Goal: Find specific page/section: Find specific page/section

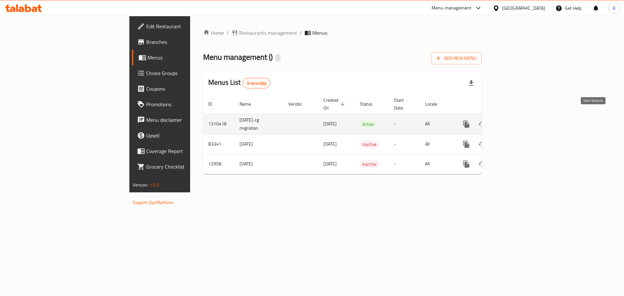
click at [521, 116] on link "enhanced table" at bounding box center [513, 124] width 16 height 16
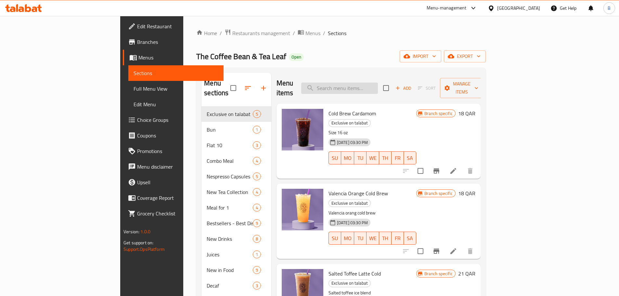
click at [367, 88] on input "search" at bounding box center [339, 88] width 77 height 11
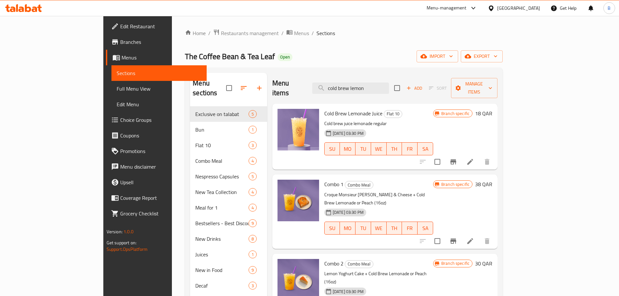
click at [327, 109] on span "Cold Brew Lemonade Juice" at bounding box center [353, 114] width 58 height 10
copy h6 "Cold Brew Lemonade Juice"
click at [389, 87] on input "cold brew lemon" at bounding box center [350, 88] width 77 height 11
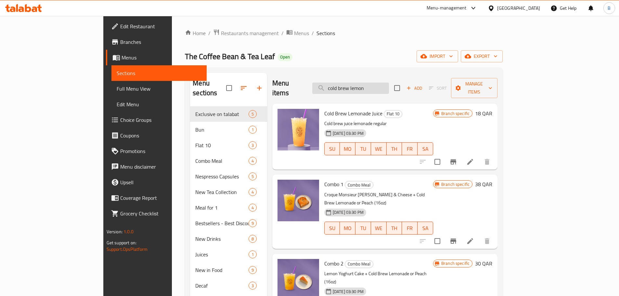
click at [389, 87] on input "cold brew lemon" at bounding box center [350, 88] width 77 height 11
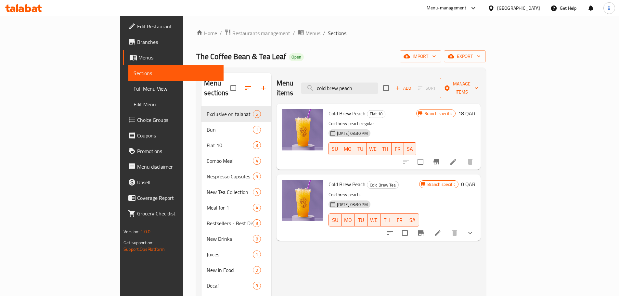
type input "cold brew peach"
click at [385, 76] on div "Menu items cold brew peach Add Sort Manage items" at bounding box center [378, 88] width 204 height 31
click at [378, 83] on input "cold brew peach" at bounding box center [339, 88] width 77 height 11
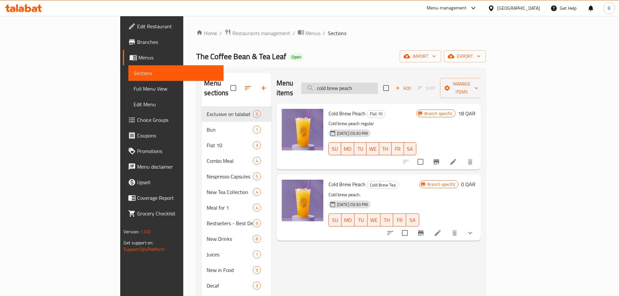
click at [378, 83] on input "cold brew peach" at bounding box center [339, 88] width 77 height 11
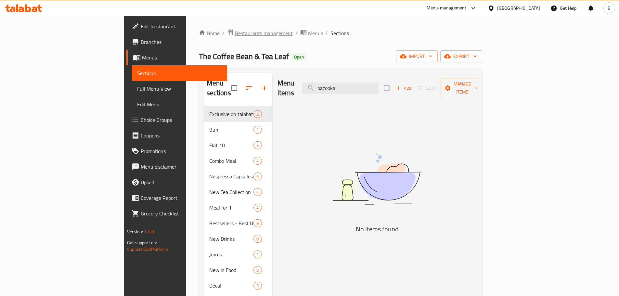
type input "bazooka"
click at [235, 34] on span "Restaurants management" at bounding box center [264, 33] width 58 height 8
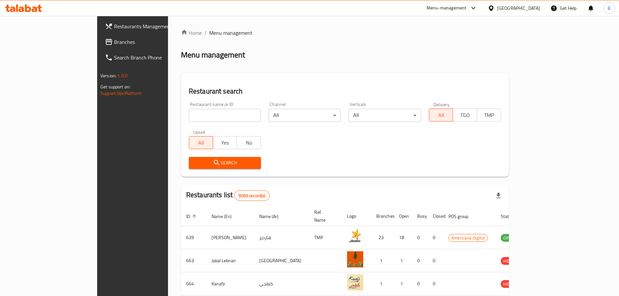
click at [208, 112] on input "search" at bounding box center [225, 115] width 72 height 13
type input "bazooka"
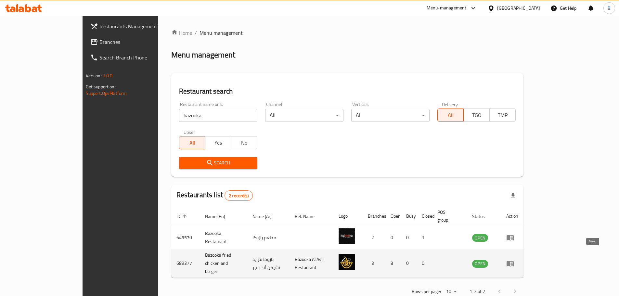
click at [514, 260] on icon "enhanced table" at bounding box center [510, 264] width 8 height 8
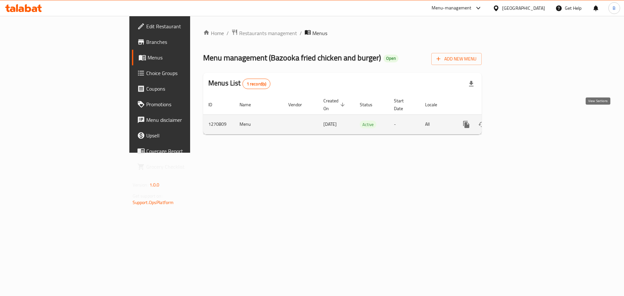
click at [517, 121] on icon "enhanced table" at bounding box center [513, 125] width 8 height 8
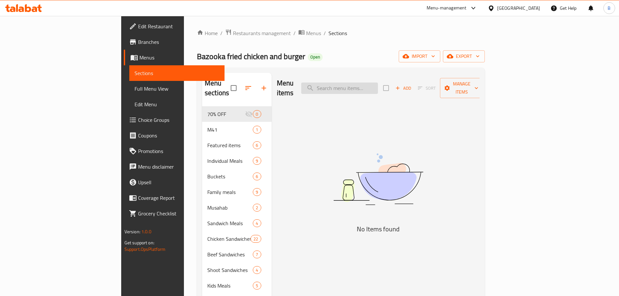
click at [378, 83] on input "search" at bounding box center [339, 88] width 77 height 11
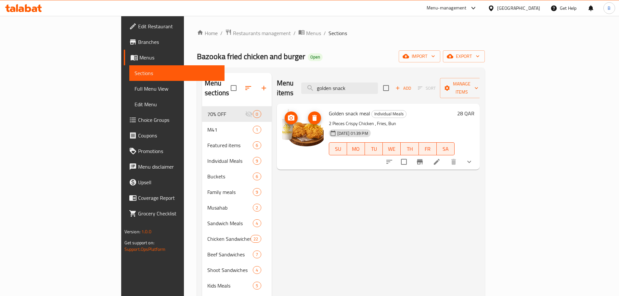
drag, startPoint x: 269, startPoint y: 130, endPoint x: 328, endPoint y: 102, distance: 65.5
click at [330, 109] on span "Golden snack meal" at bounding box center [349, 114] width 41 height 10
click at [329, 109] on span "Golden snack meal" at bounding box center [349, 114] width 41 height 10
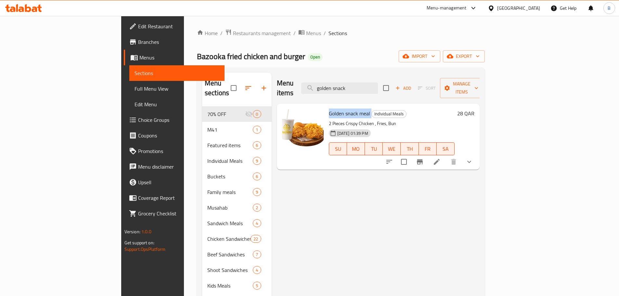
copy h6 "Golden snack meal"
click at [378, 86] on input "golden snack" at bounding box center [339, 88] width 77 height 11
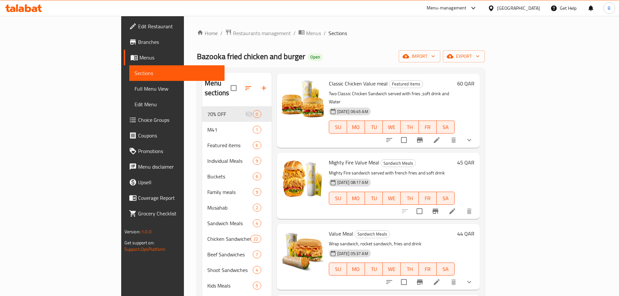
scroll to position [97, 0]
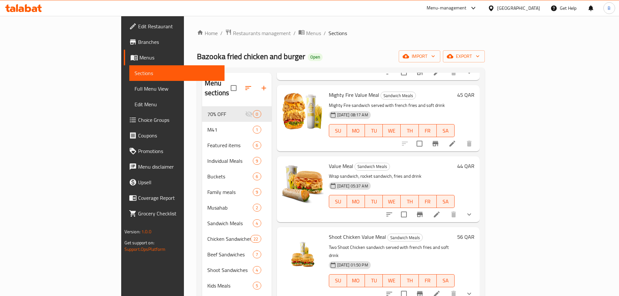
click at [329, 161] on span "Value Meal" at bounding box center [341, 166] width 24 height 10
copy h6 "Value Meal"
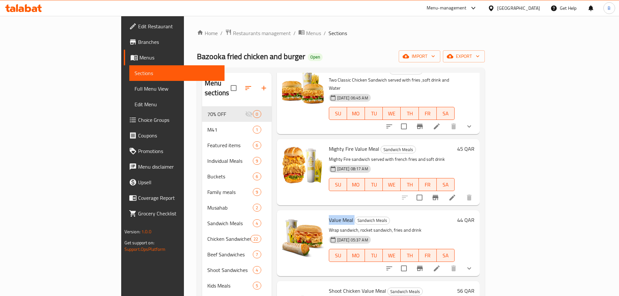
scroll to position [0, 0]
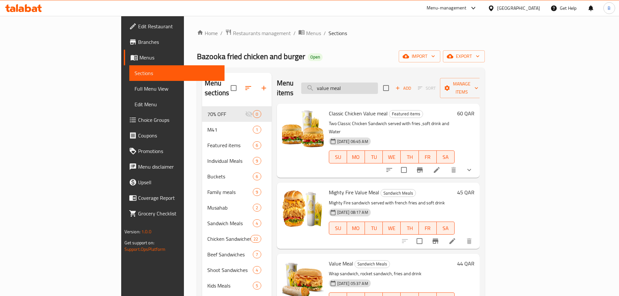
click at [366, 86] on input "value meal" at bounding box center [339, 88] width 77 height 11
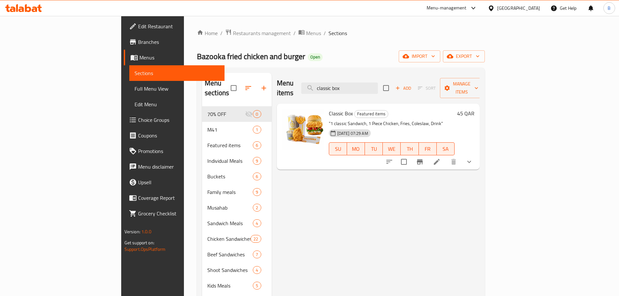
type input "classic box"
click at [329, 109] on span "Classic Box" at bounding box center [341, 114] width 24 height 10
copy h6 "Classic Box"
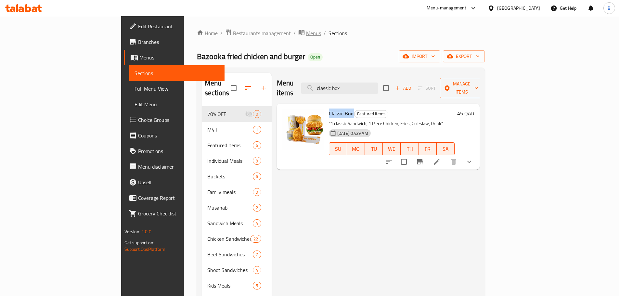
click at [306, 37] on span "Menus" at bounding box center [313, 33] width 15 height 8
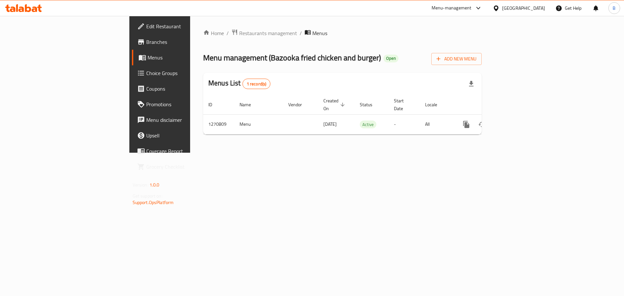
click at [203, 39] on div "Home / Restaurants management / Menus Menu management ( Bazooka fried chicken a…" at bounding box center [342, 84] width 278 height 111
click at [239, 34] on span "Restaurants management" at bounding box center [268, 33] width 58 height 8
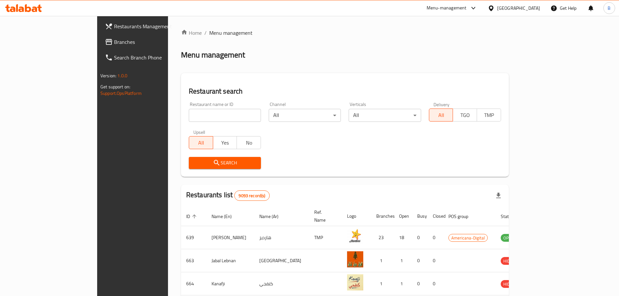
click at [194, 108] on div "Restaurant name or ID Restaurant name or ID" at bounding box center [225, 112] width 72 height 20
click at [197, 113] on input "search" at bounding box center [225, 115] width 72 height 13
type input "atyab"
click button "Search" at bounding box center [225, 163] width 72 height 12
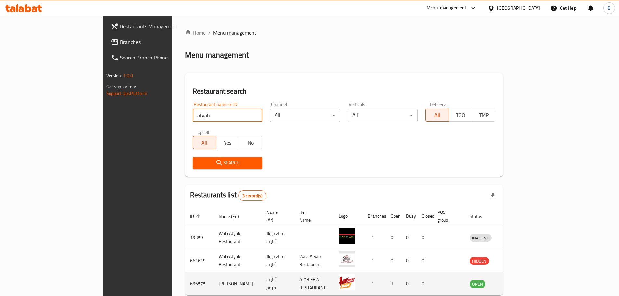
click at [512, 280] on icon "enhanced table" at bounding box center [509, 284] width 8 height 8
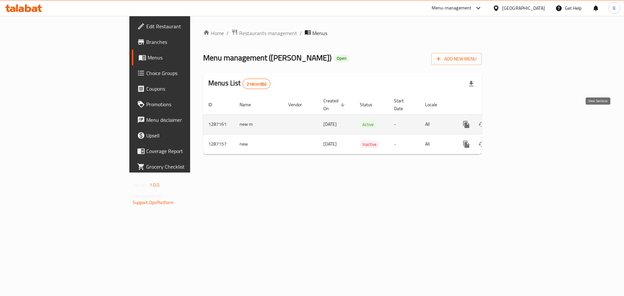
click at [517, 121] on icon "enhanced table" at bounding box center [513, 125] width 8 height 8
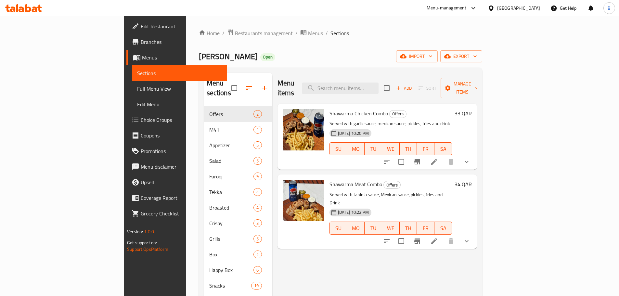
click at [356, 91] on div "Menu items Add Sort Manage items" at bounding box center [376, 88] width 199 height 31
click at [360, 85] on input "search" at bounding box center [340, 88] width 77 height 11
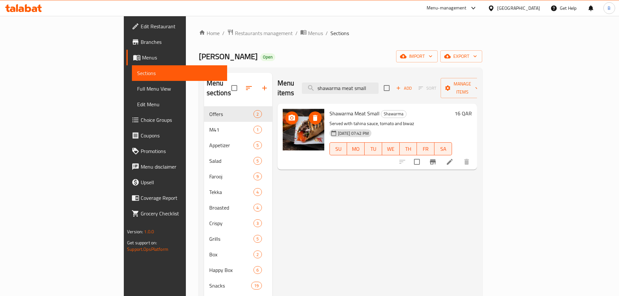
drag, startPoint x: 273, startPoint y: 132, endPoint x: 326, endPoint y: 106, distance: 58.8
click at [329, 109] on span "Shawarma Meat Small" at bounding box center [354, 114] width 50 height 10
copy h6 "Shawarma Meat Small"
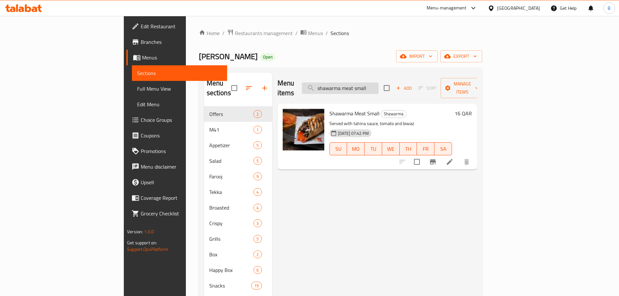
click at [378, 83] on input "shawarma meat small" at bounding box center [340, 88] width 77 height 11
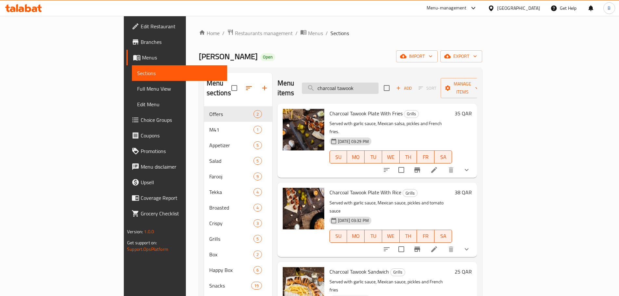
click at [378, 86] on input "charcoal tawook" at bounding box center [340, 88] width 77 height 11
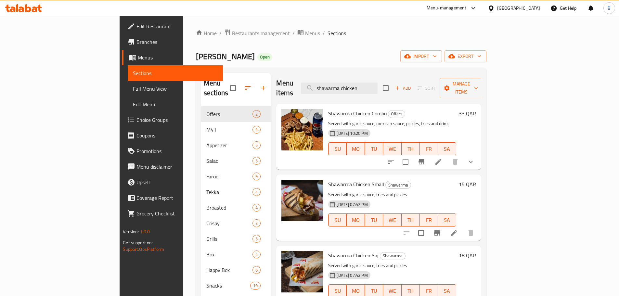
type input "shawarma chicken"
click at [339, 179] on span "Shawarma Chicken Small" at bounding box center [356, 184] width 56 height 10
copy h6 "Shawarma Chicken Small"
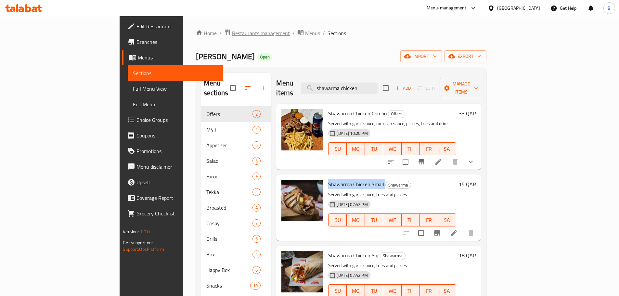
click at [232, 34] on span "Restaurants management" at bounding box center [261, 33] width 58 height 8
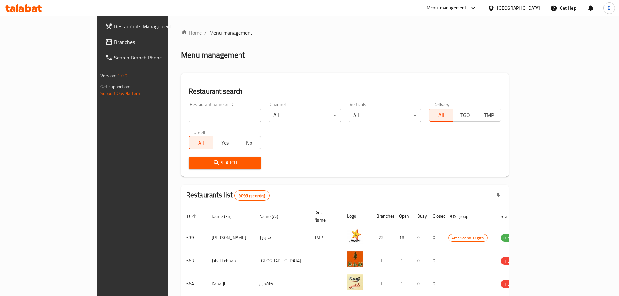
click at [198, 116] on input "search" at bounding box center [225, 115] width 72 height 13
type input "diet house"
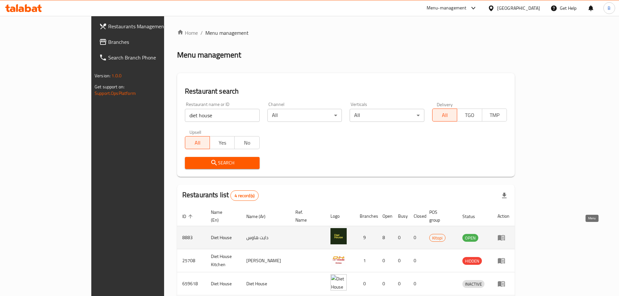
click at [505, 234] on icon "enhanced table" at bounding box center [501, 238] width 8 height 8
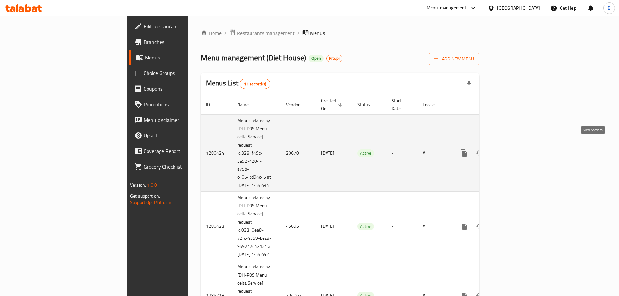
click at [515, 149] on icon "enhanced table" at bounding box center [511, 153] width 8 height 8
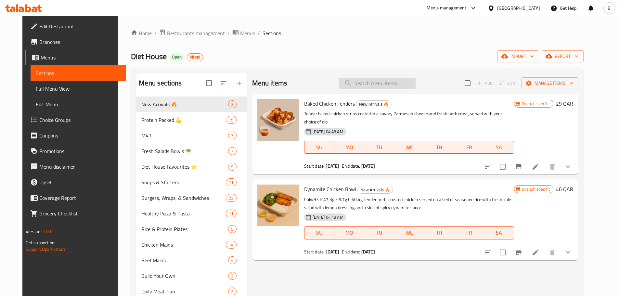
click at [356, 80] on input "search" at bounding box center [377, 83] width 77 height 11
click at [323, 108] on span "Baked Chicken Tenders" at bounding box center [329, 104] width 51 height 10
copy h6 "Baked Chicken Tenders"
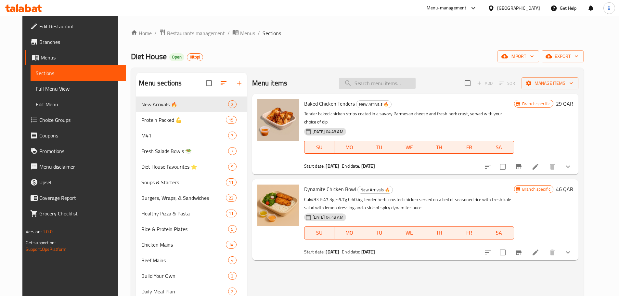
click at [375, 83] on input "search" at bounding box center [377, 83] width 77 height 11
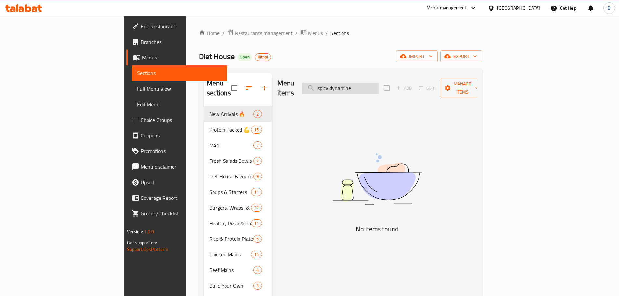
click at [378, 86] on input "spicy dynamine" at bounding box center [340, 88] width 77 height 11
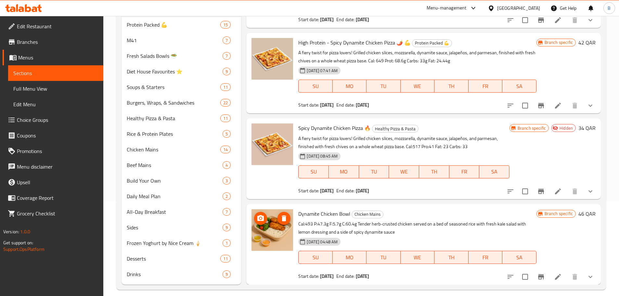
scroll to position [97, 0]
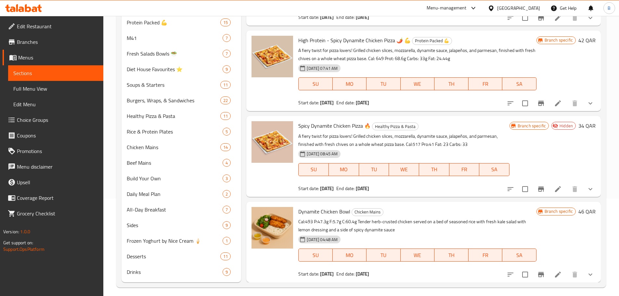
click at [311, 129] on span "Spicy Dynamite Chicken Pizza 🔥" at bounding box center [334, 126] width 72 height 10
copy h6 "Spicy Dynamite Chicken Pizza 🔥"
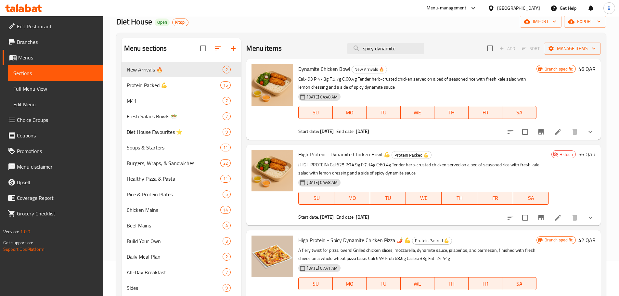
scroll to position [0, 0]
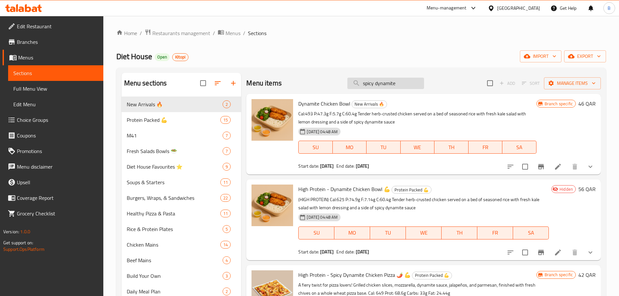
click at [365, 87] on input "spicy dynamite" at bounding box center [385, 83] width 77 height 11
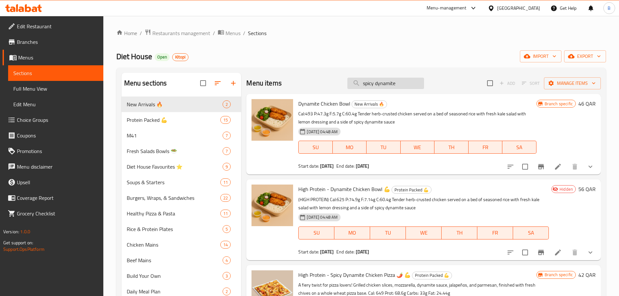
click at [365, 87] on input "spicy dynamite" at bounding box center [385, 83] width 77 height 11
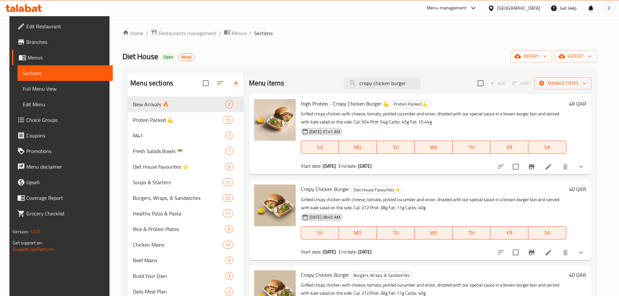
type input "crispy chicken burger"
click at [314, 187] on span "Crispy Chicken Burger" at bounding box center [325, 189] width 48 height 10
copy h6 "Crispy Chicken Burger"
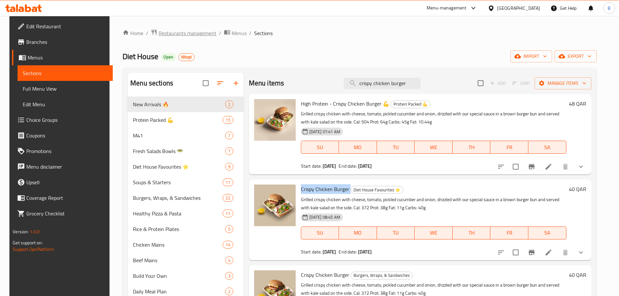
click at [180, 32] on span "Restaurants management" at bounding box center [188, 33] width 58 height 8
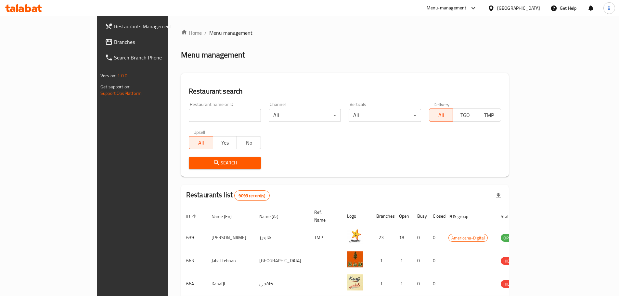
click at [199, 110] on input "search" at bounding box center [225, 115] width 72 height 13
type input "c"
type input "morty"
click button "Search" at bounding box center [225, 163] width 72 height 12
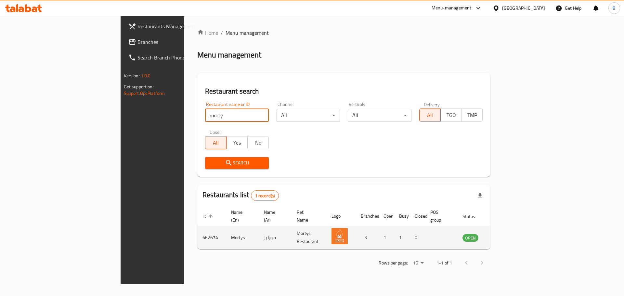
click at [504, 235] on icon "enhanced table" at bounding box center [500, 238] width 7 height 6
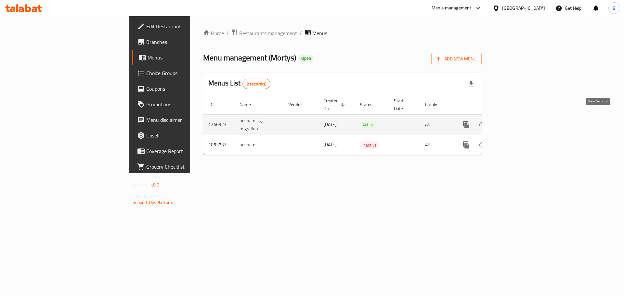
click at [517, 121] on icon "enhanced table" at bounding box center [513, 125] width 8 height 8
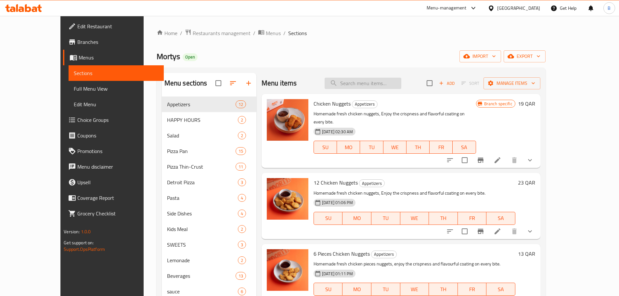
click at [384, 84] on input "search" at bounding box center [363, 83] width 77 height 11
click at [380, 79] on input "search" at bounding box center [363, 83] width 77 height 11
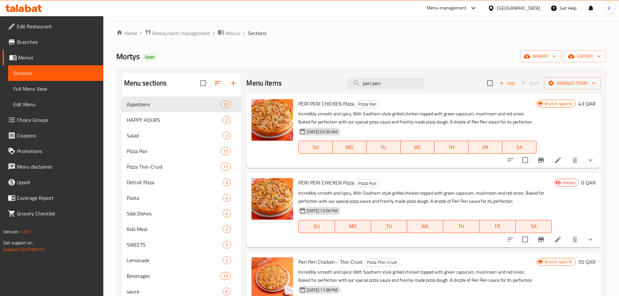
click at [326, 184] on span "PERI PERI CHICKEN Pizza" at bounding box center [326, 183] width 56 height 10
copy h6 "PERI PERI CHICKEN Pizza"
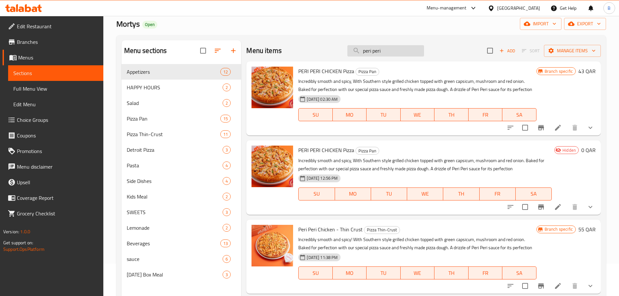
click at [367, 53] on input "peri peri" at bounding box center [385, 50] width 77 height 11
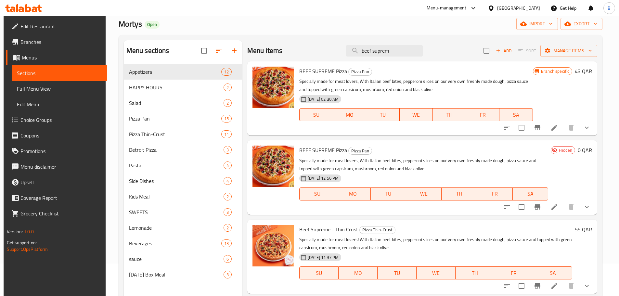
type input "beef suprem"
click at [316, 231] on span "Beef Supreme - Thin Crust" at bounding box center [328, 229] width 59 height 10
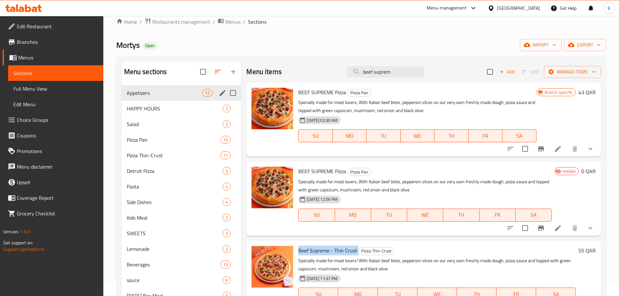
scroll to position [0, 0]
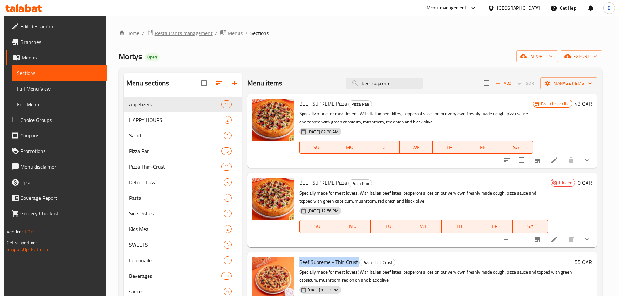
click at [186, 31] on span "Restaurants management" at bounding box center [184, 33] width 58 height 8
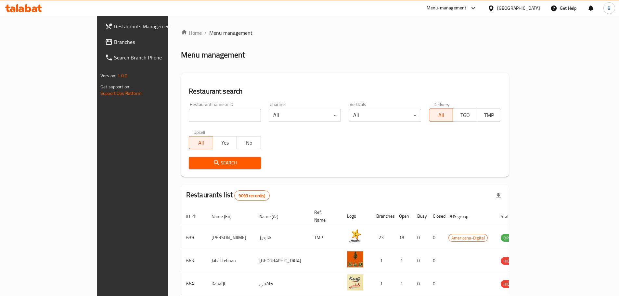
click at [189, 111] on input "search" at bounding box center [225, 115] width 72 height 13
type input "jollibee"
click button "Search" at bounding box center [225, 163] width 72 height 12
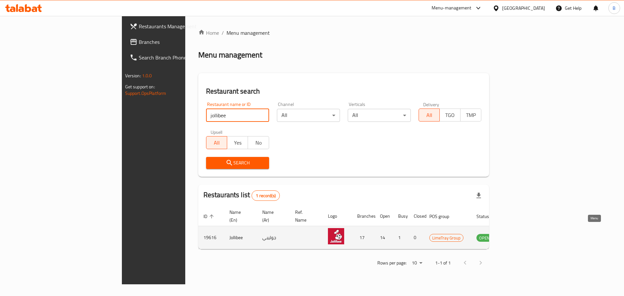
click at [518, 235] on icon "enhanced table" at bounding box center [514, 238] width 7 height 6
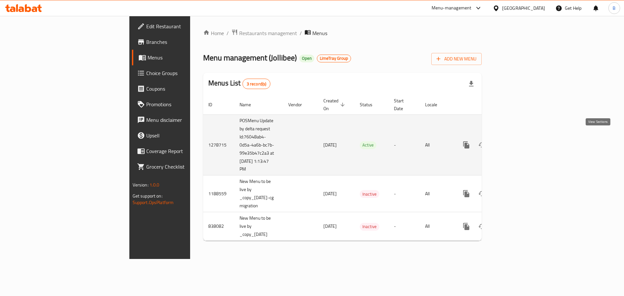
click at [517, 141] on icon "enhanced table" at bounding box center [513, 145] width 8 height 8
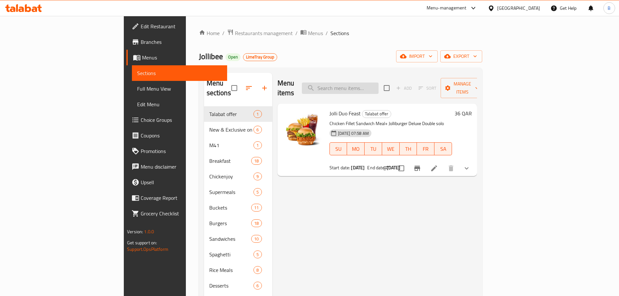
click at [374, 86] on input "search" at bounding box center [340, 88] width 77 height 11
type input "4"
click at [330, 109] on span "3pc Chickenjoy Meal" at bounding box center [351, 114] width 45 height 10
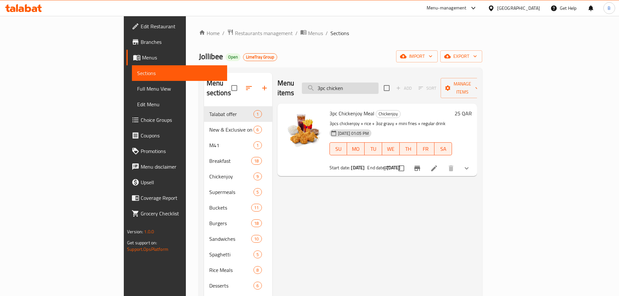
click at [378, 86] on input "3pc chicken" at bounding box center [340, 88] width 77 height 11
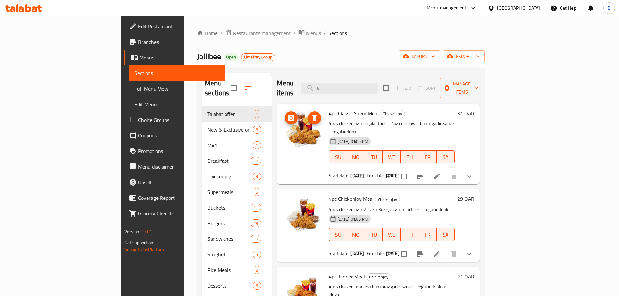
type input "4"
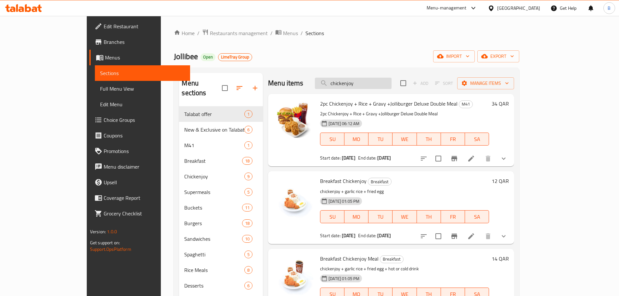
click at [391, 86] on input "chickenjoy" at bounding box center [353, 83] width 77 height 11
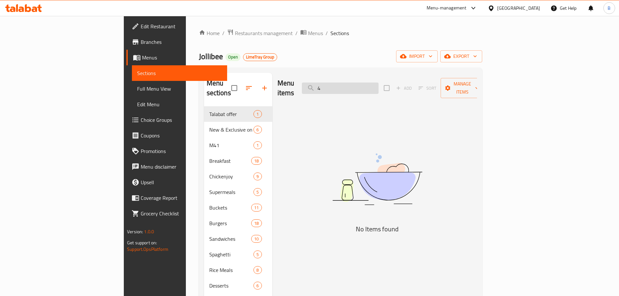
type input "4"
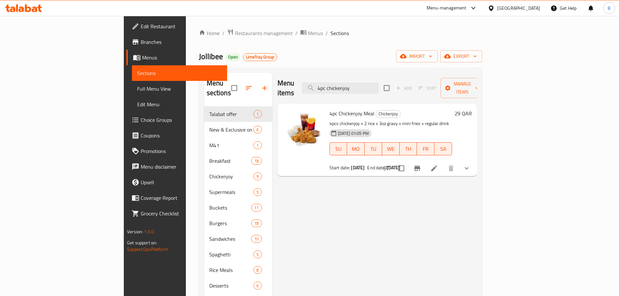
click at [329, 109] on span "4pc Chickenjoy Meal" at bounding box center [351, 114] width 45 height 10
click at [378, 83] on input "4pc chickenjoy" at bounding box center [340, 88] width 77 height 11
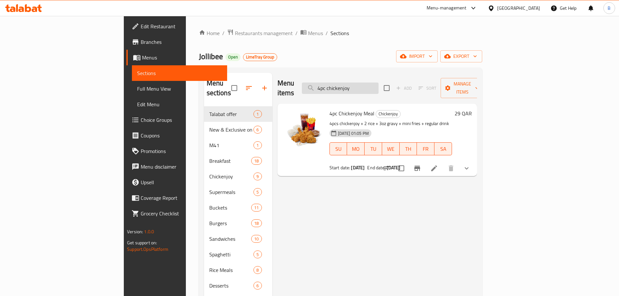
click at [378, 83] on input "4pc chickenjoy" at bounding box center [340, 88] width 77 height 11
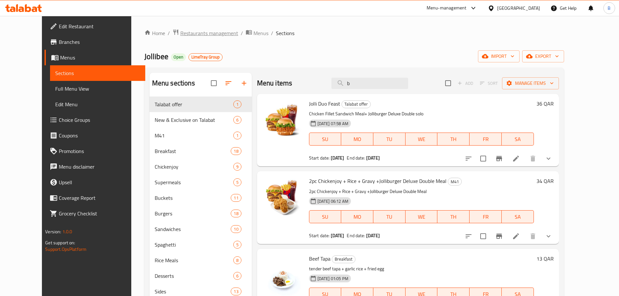
type input "b"
click at [188, 35] on span "Restaurants management" at bounding box center [209, 33] width 58 height 8
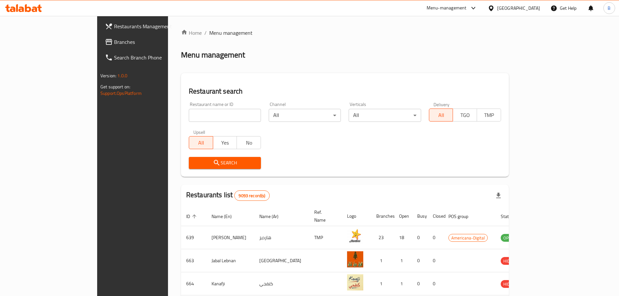
click at [204, 118] on input "search" at bounding box center [225, 115] width 72 height 13
type input "blaban"
click button "Search" at bounding box center [225, 163] width 72 height 12
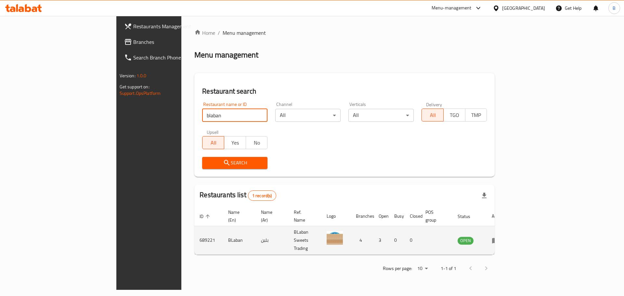
click at [499, 236] on icon "enhanced table" at bounding box center [496, 240] width 8 height 8
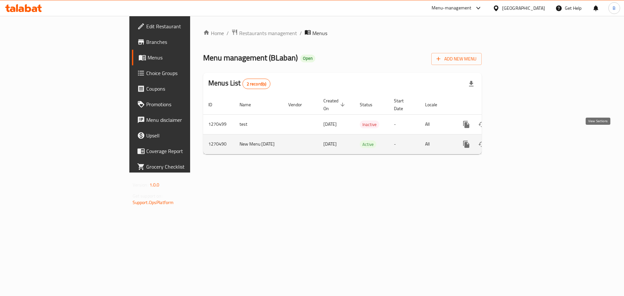
click at [521, 136] on link "enhanced table" at bounding box center [513, 144] width 16 height 16
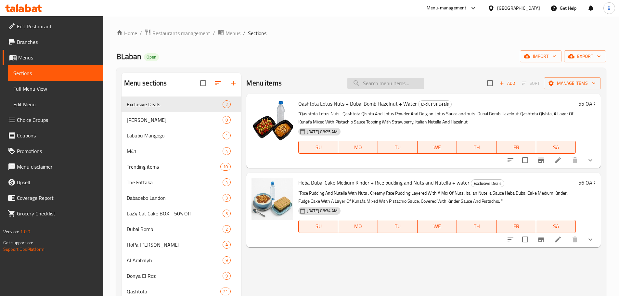
click at [397, 84] on input "search" at bounding box center [385, 83] width 77 height 11
click at [271, 138] on img at bounding box center [272, 120] width 42 height 42
click at [186, 30] on span "Restaurants management" at bounding box center [181, 33] width 58 height 8
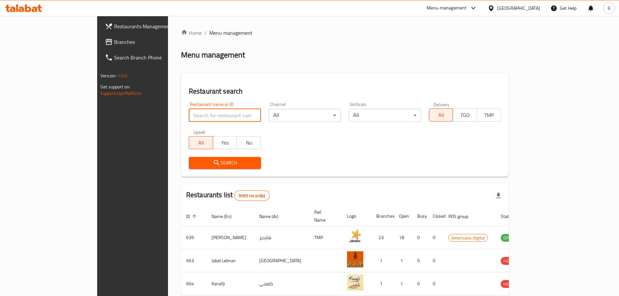
click at [189, 115] on input "search" at bounding box center [225, 115] width 72 height 13
click at [218, 109] on input "search" at bounding box center [225, 115] width 72 height 13
click at [189, 121] on input "search" at bounding box center [225, 115] width 72 height 13
type input "[GEOGRAPHIC_DATA]"
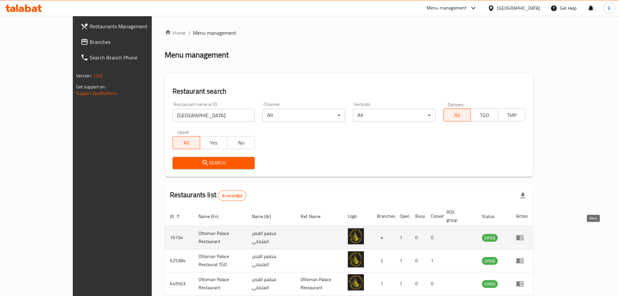
click at [523, 235] on icon "enhanced table" at bounding box center [519, 238] width 7 height 6
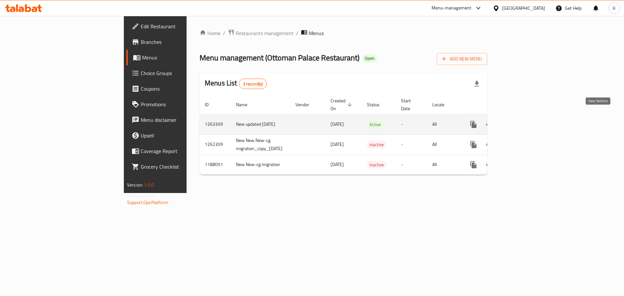
click at [524, 121] on icon "enhanced table" at bounding box center [520, 125] width 8 height 8
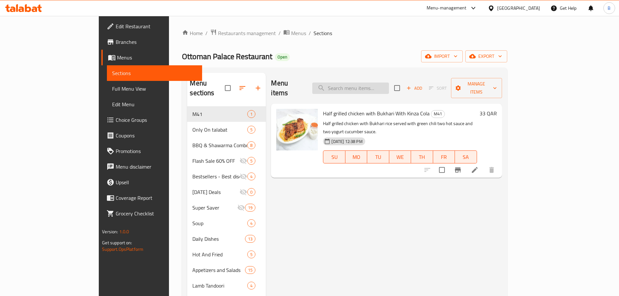
click at [380, 87] on input "search" at bounding box center [350, 88] width 77 height 11
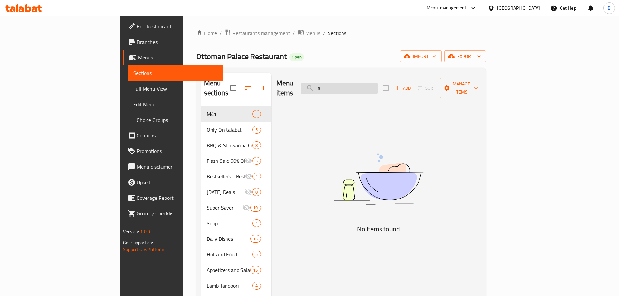
type input "l"
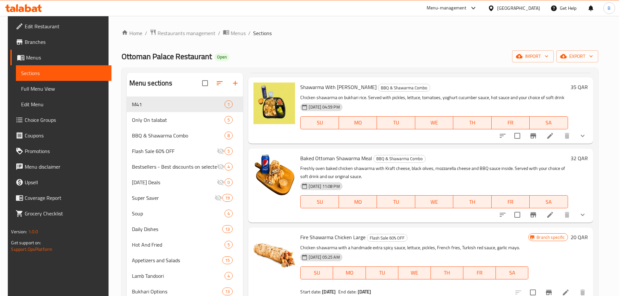
scroll to position [260, 0]
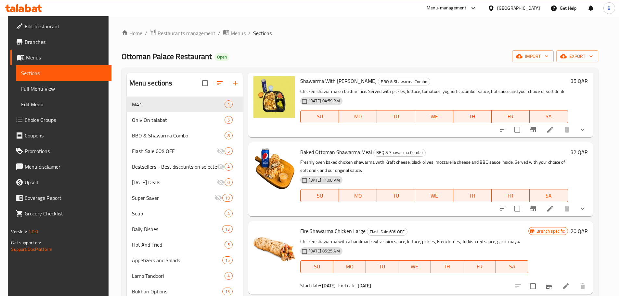
click at [343, 232] on span "Fire Shawarma Chicken Large" at bounding box center [332, 231] width 65 height 10
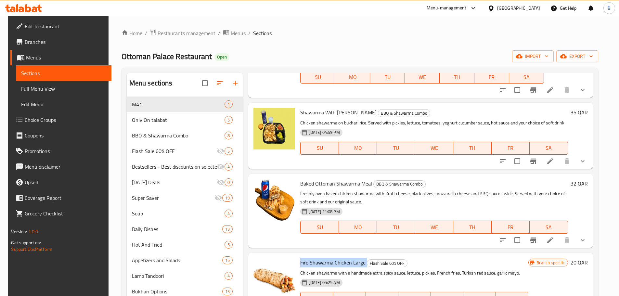
scroll to position [0, 0]
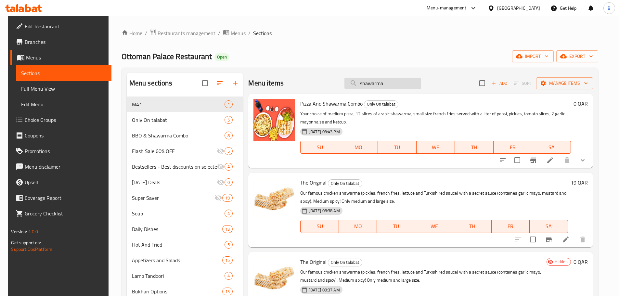
click at [372, 82] on input "shawarma" at bounding box center [382, 83] width 77 height 11
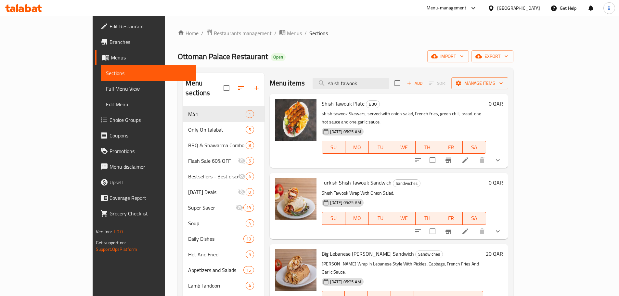
type input "shish tawook"
click at [322, 105] on span "Shish Tawouk Plate" at bounding box center [343, 104] width 43 height 10
click at [389, 83] on input "shish tawook" at bounding box center [351, 83] width 77 height 11
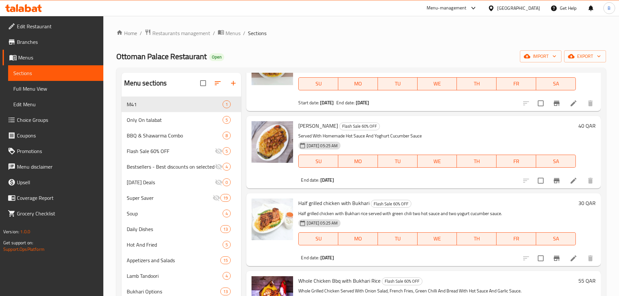
scroll to position [552, 0]
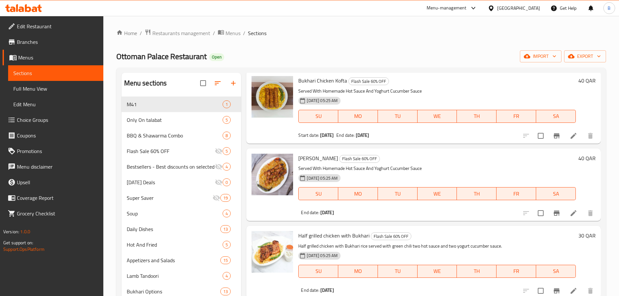
type input "bukhari"
click at [312, 160] on span "[PERSON_NAME]" at bounding box center [318, 158] width 40 height 10
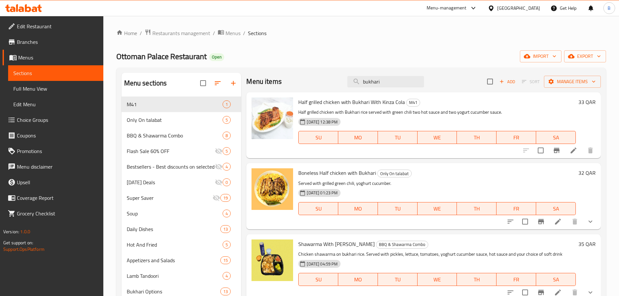
scroll to position [0, 0]
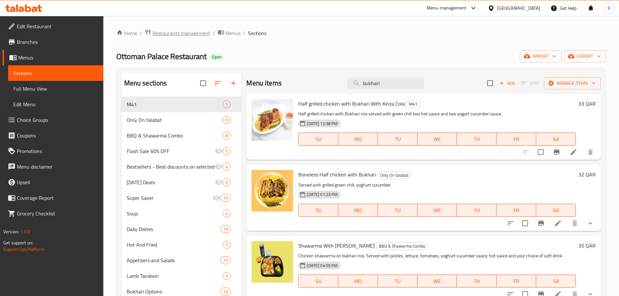
click at [167, 34] on span "Restaurants management" at bounding box center [181, 33] width 58 height 8
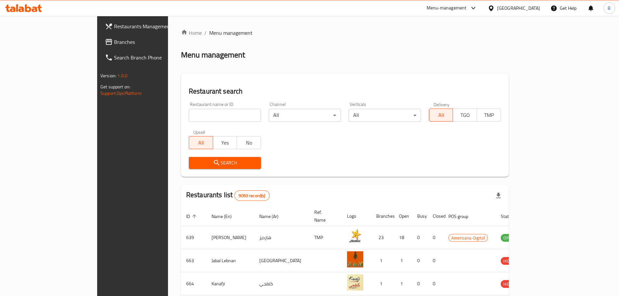
click at [189, 112] on input "search" at bounding box center [225, 115] width 72 height 13
type input "M"
click at [200, 118] on input "search" at bounding box center [225, 115] width 72 height 13
type input "blaze"
click button "Search" at bounding box center [225, 163] width 72 height 12
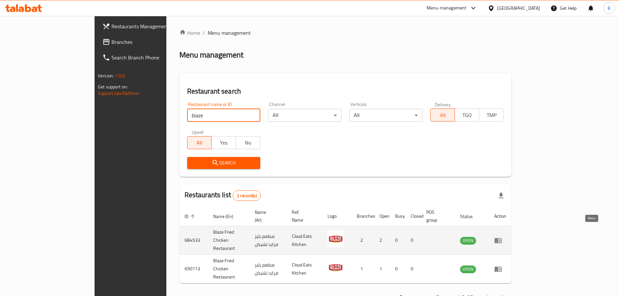
click at [502, 236] on icon "enhanced table" at bounding box center [498, 240] width 8 height 8
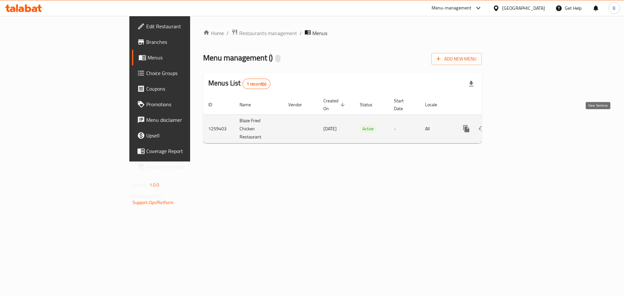
click at [517, 125] on icon "enhanced table" at bounding box center [513, 129] width 8 height 8
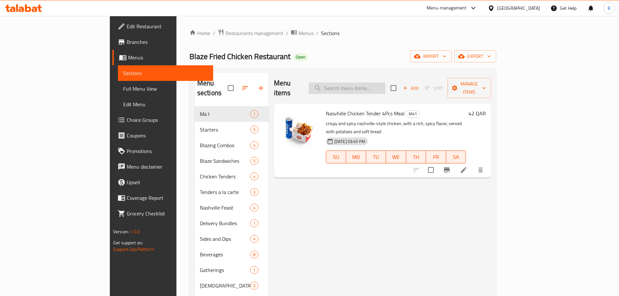
click at [364, 83] on input "search" at bounding box center [347, 88] width 77 height 11
paste input ""Delux Chicken Sandwhich Meal Blaze 3pcs Tenders A La Carte""
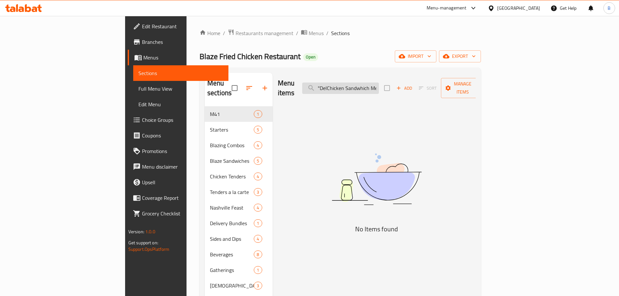
click at [379, 88] on input ""DelChicken Sandwhich Meal Blaze 3pcs Tenders A La Carte" at bounding box center [340, 88] width 77 height 11
paste input "Delux Chicken Sandwhich Meal"
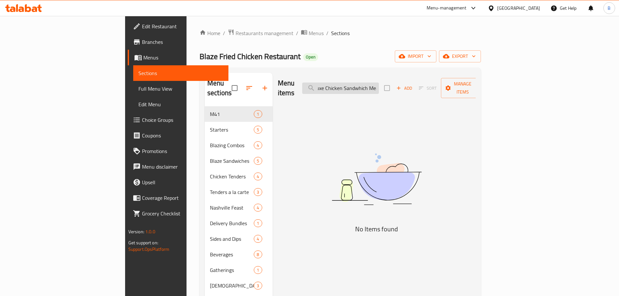
click at [379, 83] on input "Deluxe Chicken Sandwhich Meal" at bounding box center [340, 88] width 77 height 11
click at [379, 84] on input "Deluxe Chicken Sandwhich Meal" at bounding box center [340, 88] width 77 height 11
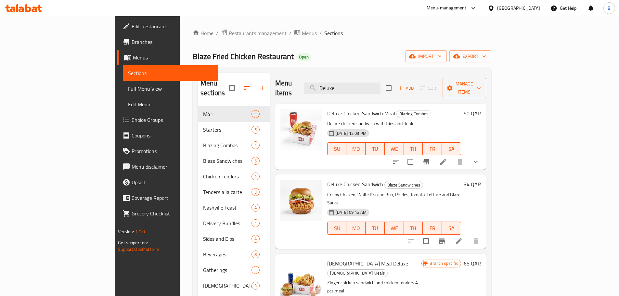
click at [328, 109] on span "Deluxe Chicken Sandwich Meal" at bounding box center [361, 114] width 68 height 10
click at [380, 85] on input "Deluxe" at bounding box center [342, 88] width 77 height 11
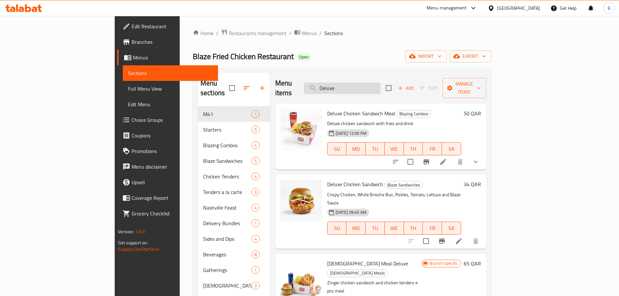
click at [380, 85] on input "Deluxe" at bounding box center [342, 88] width 77 height 11
paste input "Blaze 3pcs Tenders"
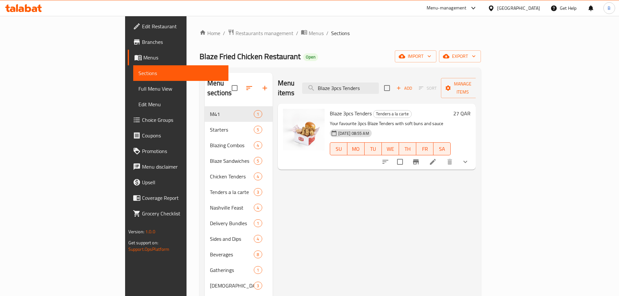
type input "Blaze 3pcs Tenders"
click at [330, 109] on span "Blaze 3pcs Tenders" at bounding box center [351, 114] width 42 height 10
